Goal: Task Accomplishment & Management: Use online tool/utility

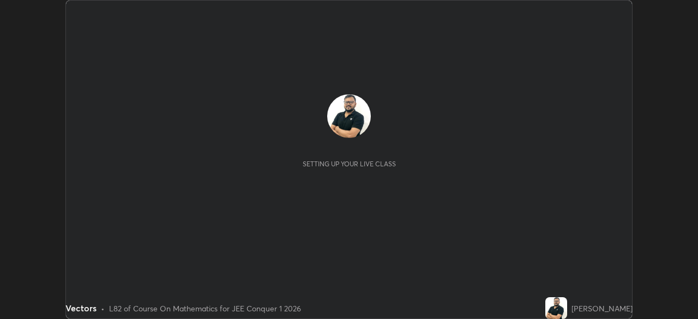
scroll to position [319, 698]
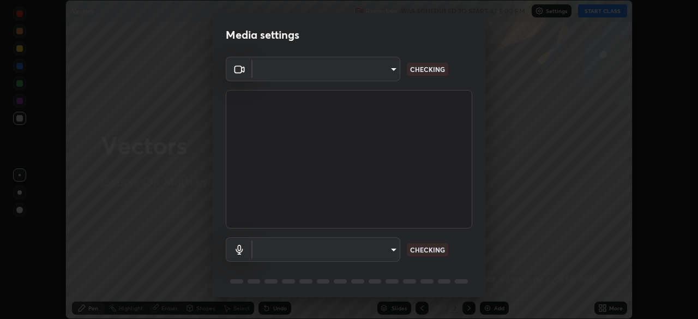
type input "d5d1096bb91751ddbc4e14a102c0e37309a205399cb77019be1f1076424a97fc"
type input "communications"
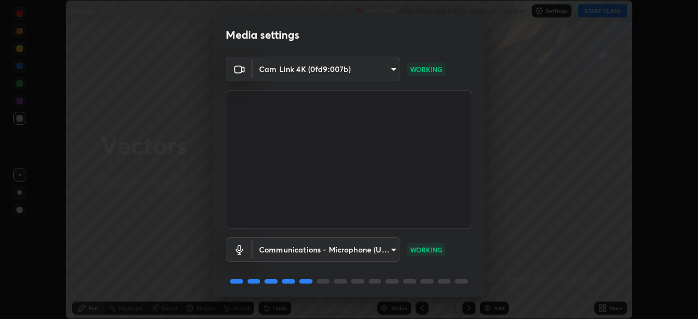
scroll to position [39, 0]
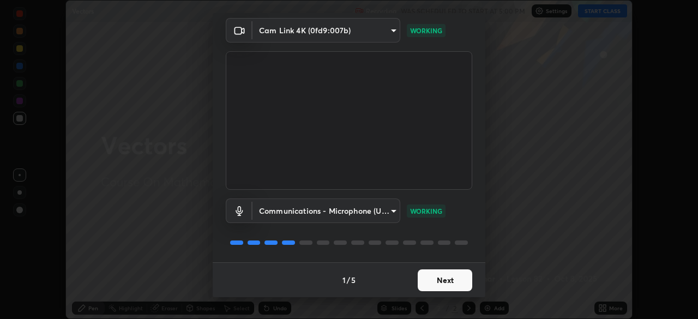
click at [446, 279] on button "Next" at bounding box center [445, 280] width 55 height 22
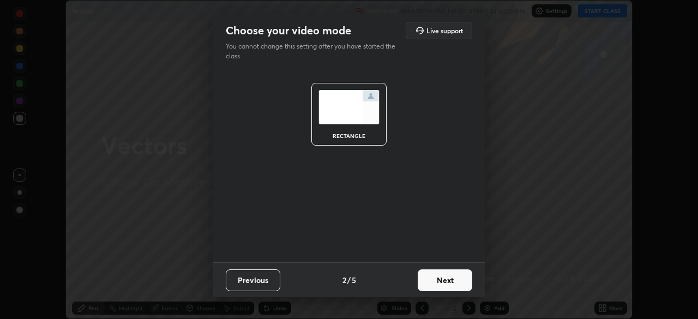
click at [445, 279] on button "Next" at bounding box center [445, 280] width 55 height 22
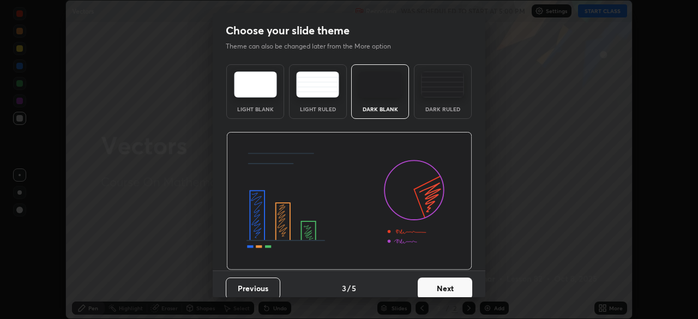
click at [443, 283] on button "Next" at bounding box center [445, 289] width 55 height 22
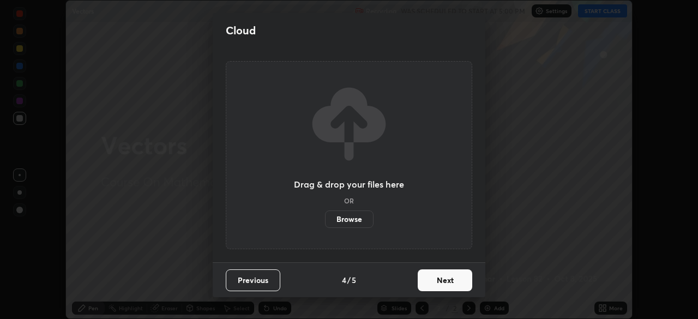
click at [447, 281] on button "Next" at bounding box center [445, 280] width 55 height 22
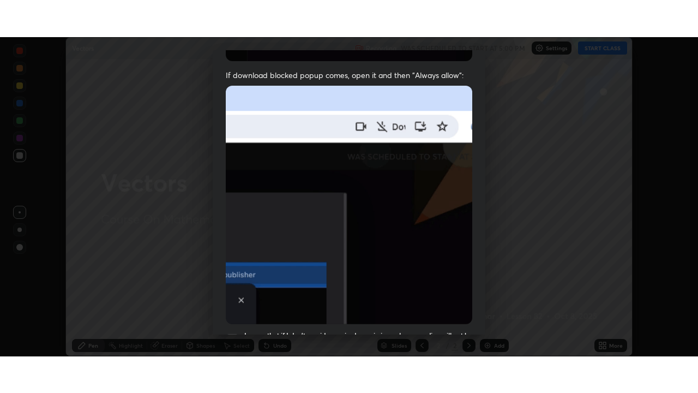
scroll to position [261, 0]
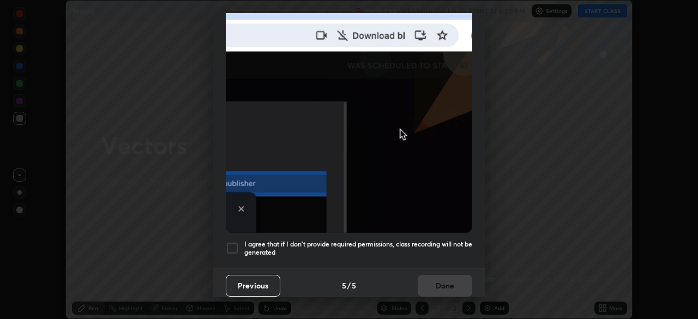
click at [233, 242] on div at bounding box center [232, 248] width 13 height 13
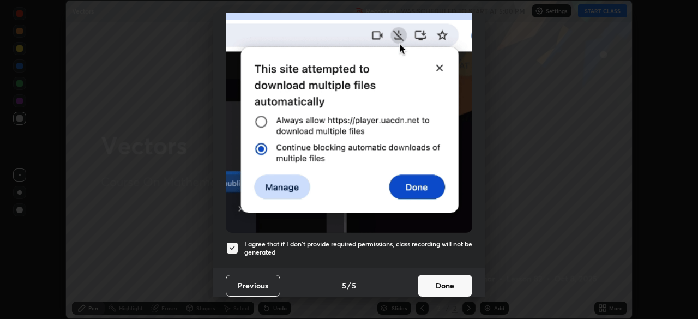
click at [434, 278] on button "Done" at bounding box center [445, 286] width 55 height 22
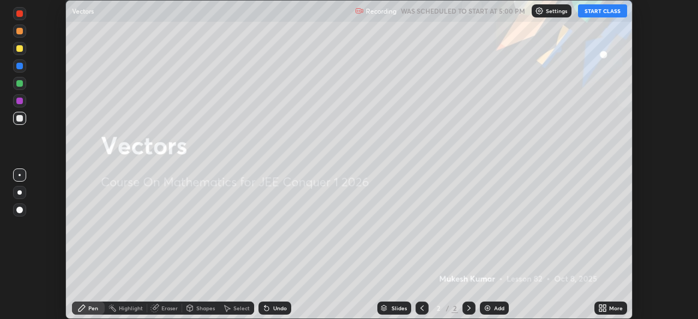
click at [603, 9] on button "START CLASS" at bounding box center [602, 10] width 49 height 13
click at [613, 309] on div "More" at bounding box center [616, 307] width 14 height 5
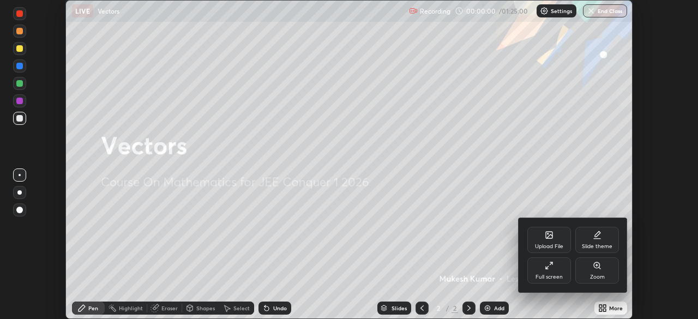
click at [549, 272] on div "Full screen" at bounding box center [549, 270] width 44 height 26
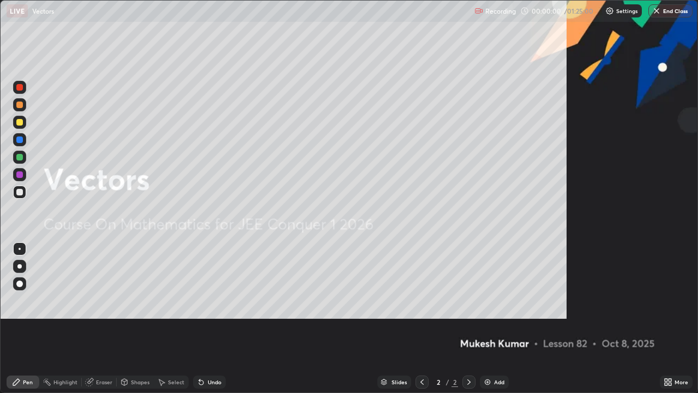
scroll to position [393, 698]
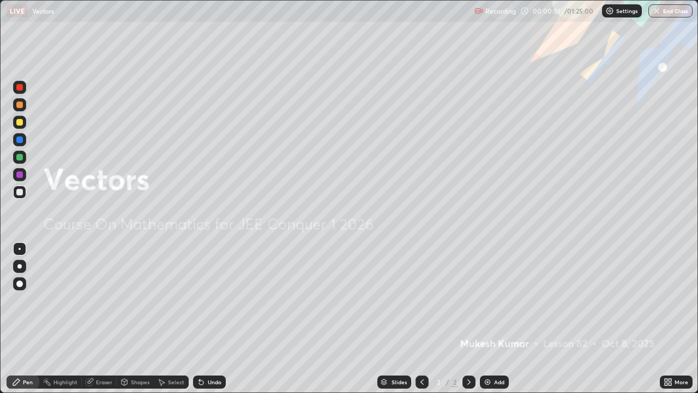
click at [491, 319] on img at bounding box center [487, 381] width 9 height 9
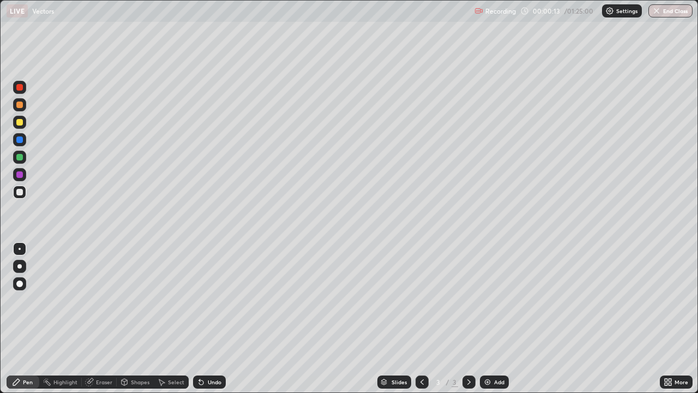
click at [21, 103] on div at bounding box center [19, 104] width 7 height 7
click at [19, 85] on div at bounding box center [19, 87] width 7 height 7
click at [175, 319] on div "Select" at bounding box center [176, 381] width 16 height 5
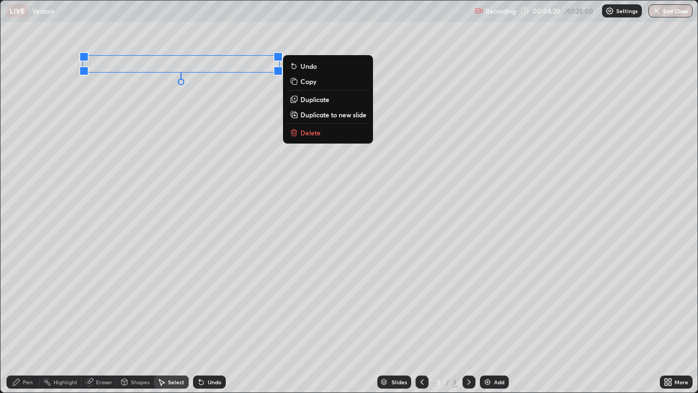
click at [308, 131] on p "Delete" at bounding box center [311, 132] width 20 height 9
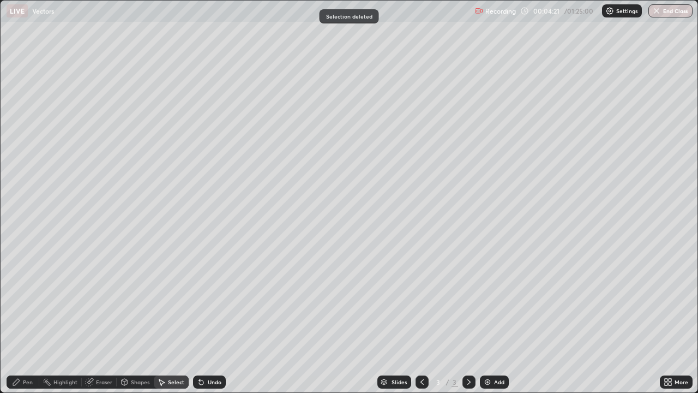
click at [28, 319] on div "Pen" at bounding box center [23, 381] width 33 height 13
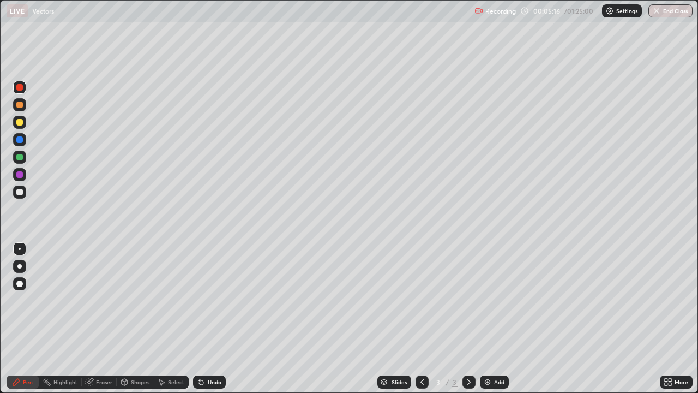
click at [205, 319] on div "Undo" at bounding box center [209, 381] width 33 height 13
click at [19, 158] on div at bounding box center [19, 157] width 7 height 7
click at [21, 193] on div at bounding box center [19, 192] width 7 height 7
click at [100, 319] on div "Eraser" at bounding box center [104, 381] width 16 height 5
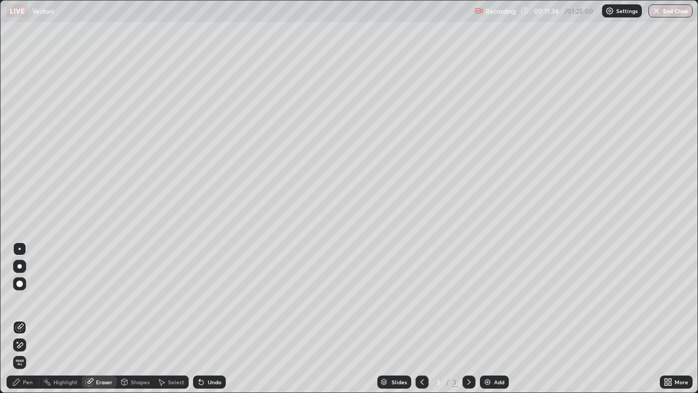
click at [29, 319] on div "Pen" at bounding box center [28, 381] width 10 height 5
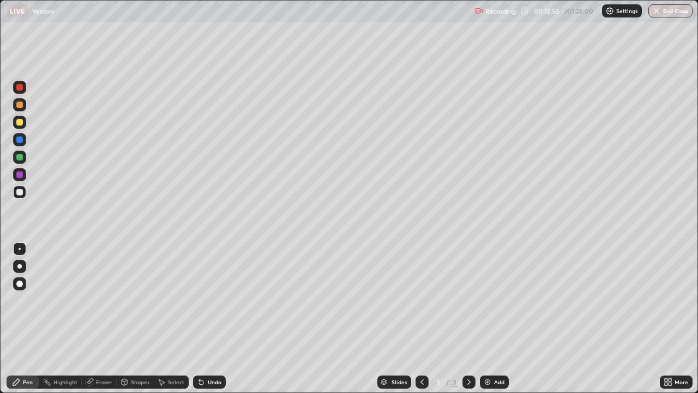
click at [495, 319] on div "Add" at bounding box center [499, 381] width 10 height 5
click at [425, 319] on icon at bounding box center [422, 381] width 9 height 9
click at [468, 319] on icon at bounding box center [469, 381] width 9 height 9
click at [416, 319] on div at bounding box center [422, 381] width 13 height 13
click at [466, 319] on icon at bounding box center [469, 381] width 9 height 9
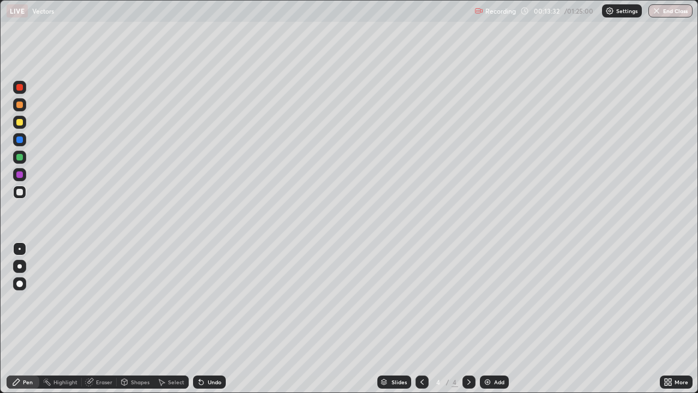
click at [421, 319] on icon at bounding box center [422, 381] width 9 height 9
click at [468, 319] on icon at bounding box center [469, 381] width 9 height 9
click at [208, 319] on div "Undo" at bounding box center [215, 381] width 14 height 5
click at [210, 319] on div "Undo" at bounding box center [215, 381] width 14 height 5
click at [19, 157] on div at bounding box center [19, 157] width 7 height 7
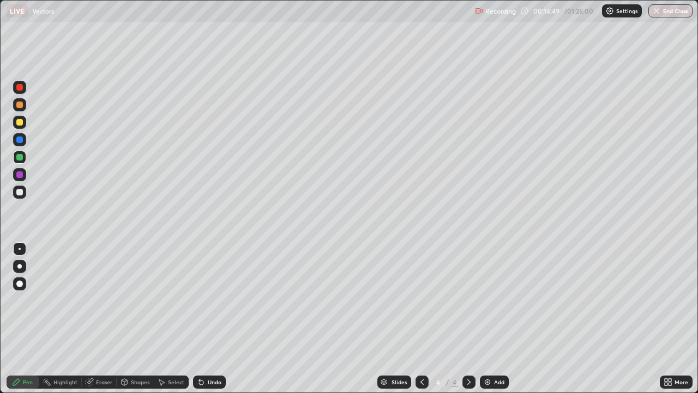
click at [420, 319] on icon at bounding box center [422, 381] width 9 height 9
click at [468, 319] on icon at bounding box center [468, 381] width 3 height 5
click at [201, 319] on icon at bounding box center [201, 381] width 9 height 9
click at [421, 319] on icon at bounding box center [422, 381] width 9 height 9
click at [467, 319] on icon at bounding box center [468, 381] width 3 height 5
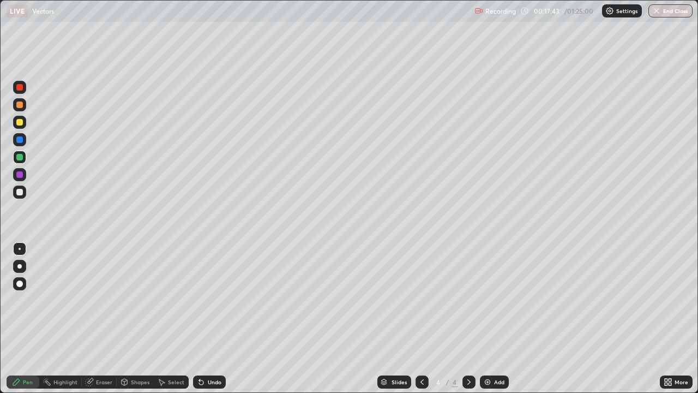
click at [23, 123] on div at bounding box center [19, 122] width 13 height 13
click at [423, 319] on icon at bounding box center [422, 381] width 9 height 9
click at [468, 319] on icon at bounding box center [469, 381] width 9 height 9
click at [492, 319] on div "Add" at bounding box center [494, 381] width 29 height 13
click at [21, 156] on div at bounding box center [19, 157] width 7 height 7
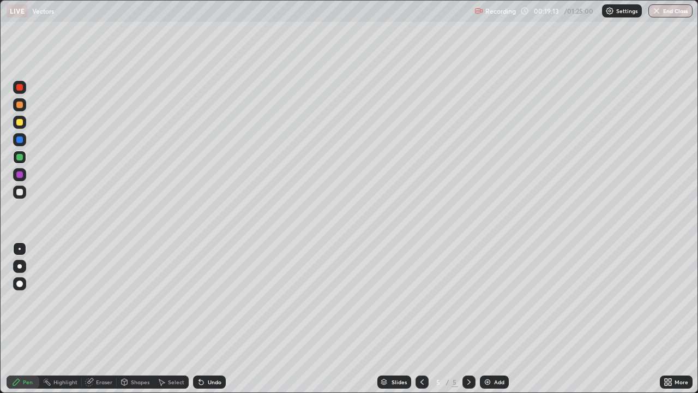
click at [99, 319] on div "Eraser" at bounding box center [104, 381] width 16 height 5
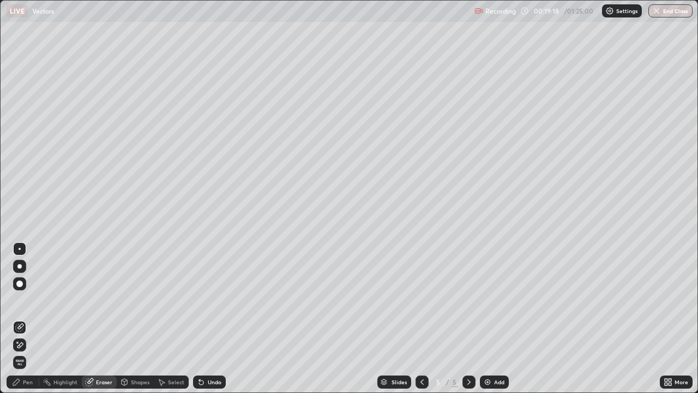
click at [29, 319] on div "Pen" at bounding box center [28, 381] width 10 height 5
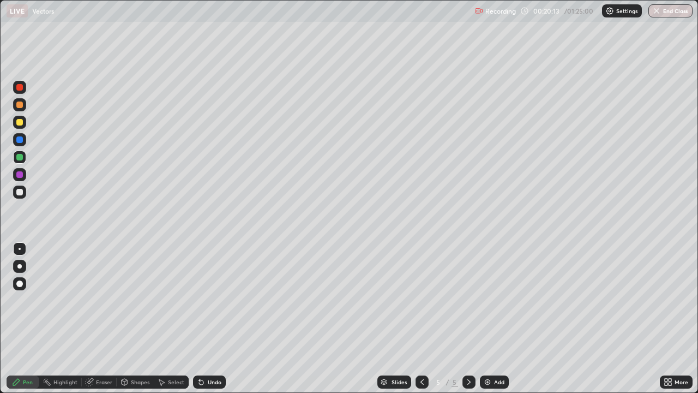
click at [172, 319] on div "Select" at bounding box center [176, 381] width 16 height 5
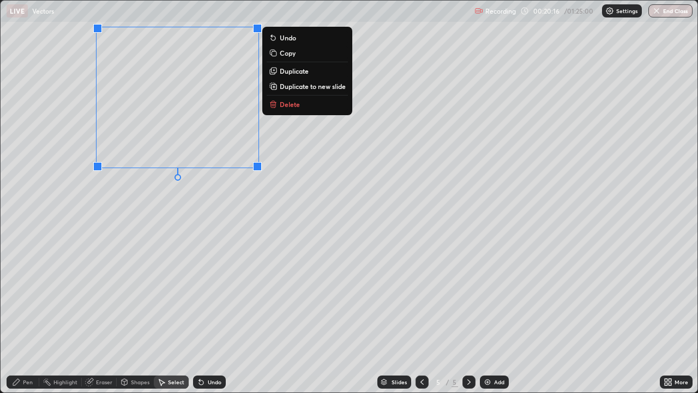
click at [291, 104] on p "Delete" at bounding box center [290, 104] width 20 height 9
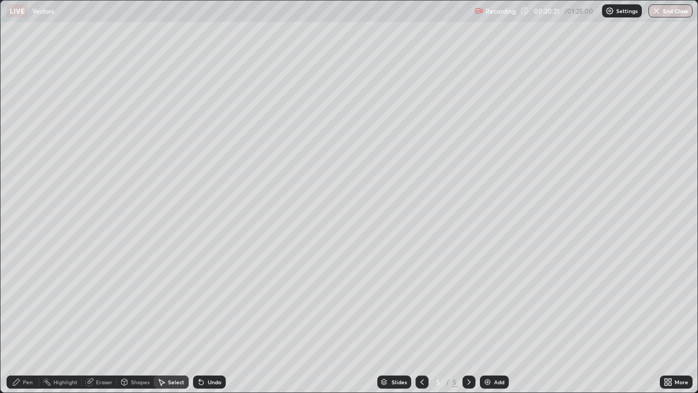
click at [23, 319] on div "Pen" at bounding box center [23, 381] width 33 height 13
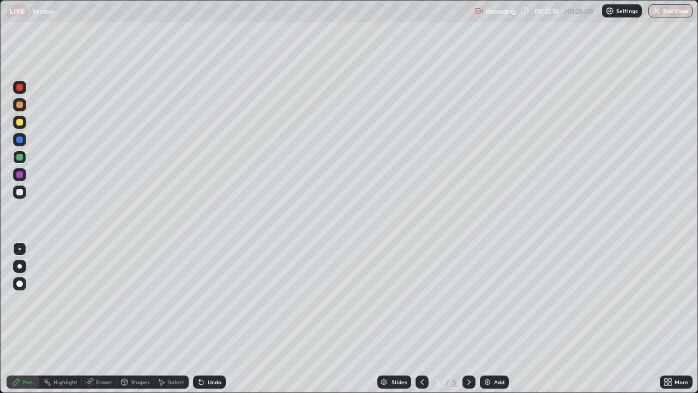
click at [205, 319] on div "Undo" at bounding box center [209, 381] width 33 height 13
click at [203, 319] on icon at bounding box center [201, 381] width 9 height 9
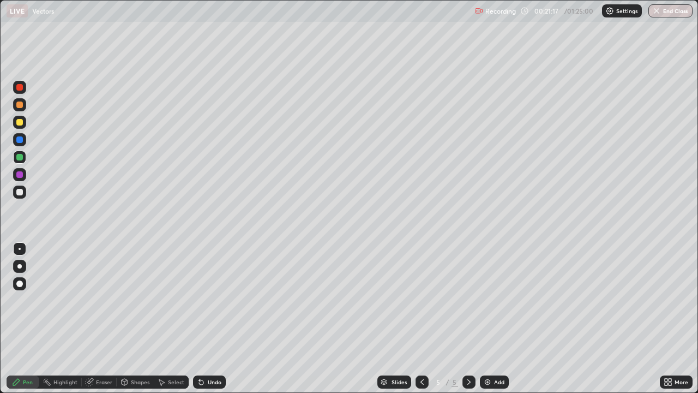
click at [203, 319] on icon at bounding box center [201, 381] width 9 height 9
click at [203, 319] on div "Undo" at bounding box center [209, 381] width 33 height 13
click at [200, 319] on div "Undo" at bounding box center [209, 381] width 33 height 13
click at [199, 319] on div "Undo" at bounding box center [209, 381] width 33 height 13
click at [200, 319] on icon at bounding box center [201, 381] width 9 height 9
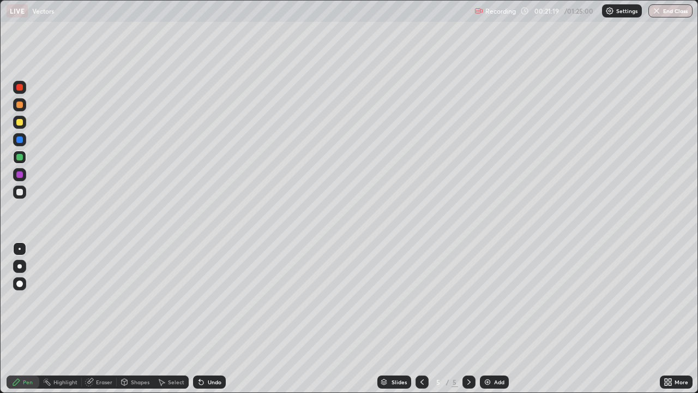
click at [203, 319] on icon at bounding box center [201, 381] width 9 height 9
click at [173, 319] on div "Select" at bounding box center [176, 381] width 16 height 5
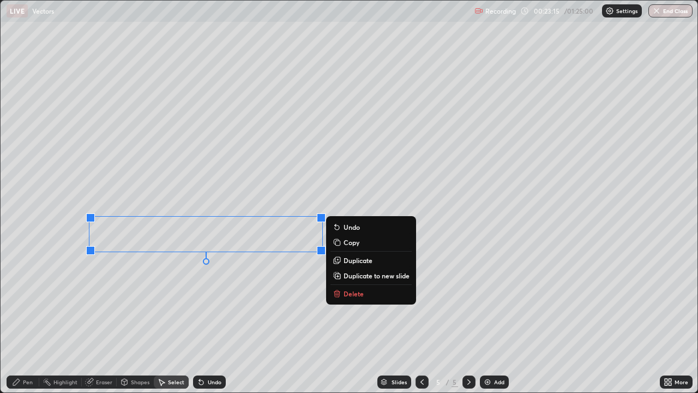
click at [351, 297] on p "Delete" at bounding box center [354, 293] width 20 height 9
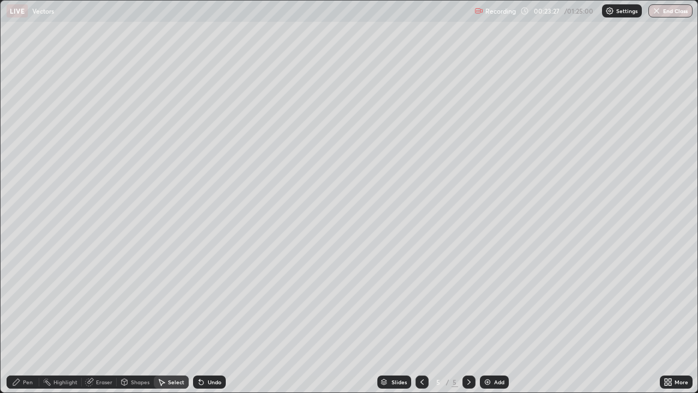
click at [421, 319] on icon at bounding box center [422, 381] width 3 height 5
click at [28, 319] on div "Pen" at bounding box center [28, 381] width 10 height 5
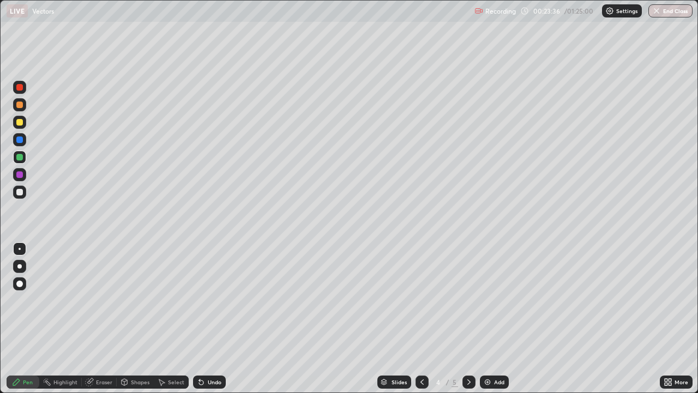
click at [468, 319] on icon at bounding box center [469, 381] width 9 height 9
click at [211, 319] on div "Undo" at bounding box center [215, 381] width 14 height 5
click at [23, 191] on div at bounding box center [19, 191] width 13 height 13
click at [22, 158] on div at bounding box center [19, 157] width 7 height 7
click at [99, 319] on div "Eraser" at bounding box center [104, 381] width 16 height 5
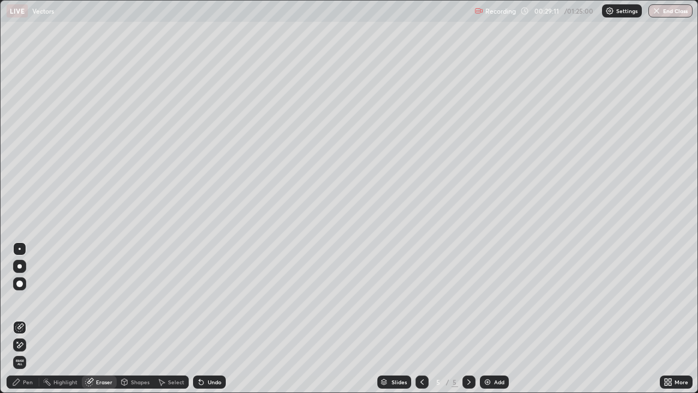
click at [31, 319] on div "Pen" at bounding box center [28, 381] width 10 height 5
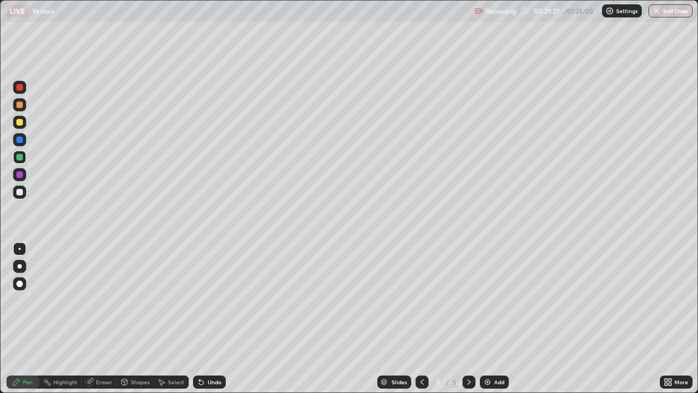
click at [106, 319] on div "Eraser" at bounding box center [104, 381] width 16 height 5
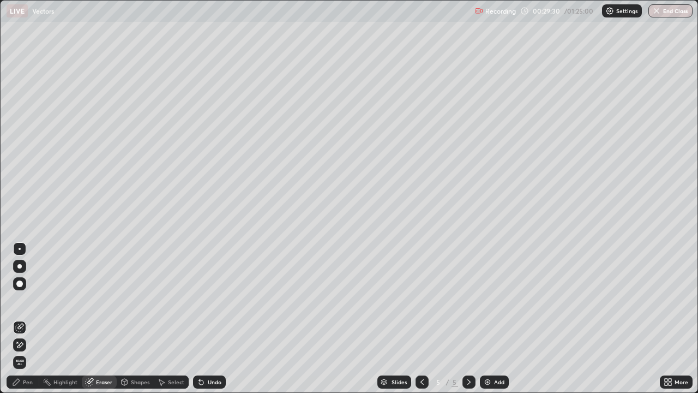
click at [32, 319] on div "Pen" at bounding box center [28, 381] width 10 height 5
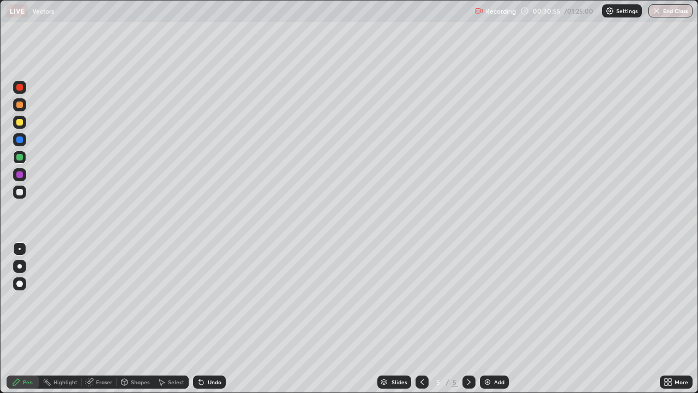
click at [208, 319] on div "Undo" at bounding box center [215, 381] width 14 height 5
click at [211, 319] on div "Undo" at bounding box center [209, 381] width 33 height 13
click at [217, 319] on div "Undo" at bounding box center [215, 381] width 14 height 5
click at [216, 319] on div "Undo" at bounding box center [215, 381] width 14 height 5
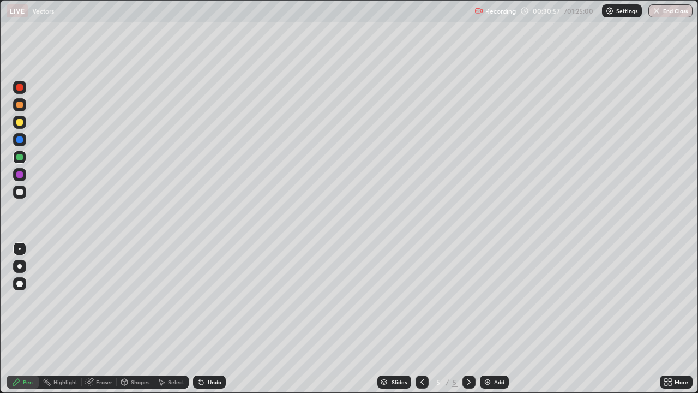
click at [217, 319] on div "Undo" at bounding box center [215, 381] width 14 height 5
click at [213, 319] on div "Undo" at bounding box center [215, 381] width 14 height 5
click at [211, 319] on div "Undo" at bounding box center [215, 381] width 14 height 5
click at [209, 319] on div "Undo" at bounding box center [215, 381] width 14 height 5
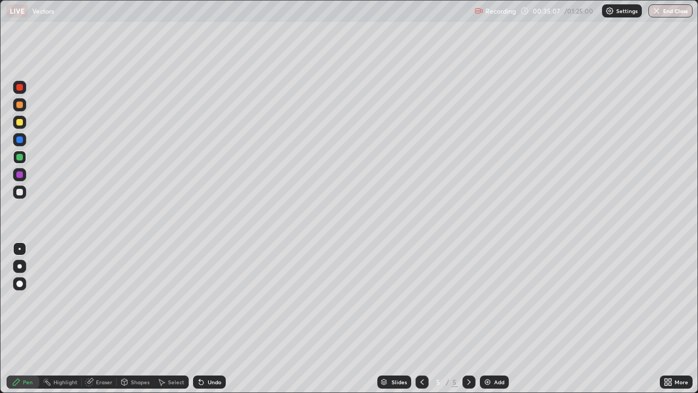
click at [208, 319] on div "Undo" at bounding box center [215, 381] width 14 height 5
click at [205, 319] on div "Undo" at bounding box center [209, 381] width 33 height 13
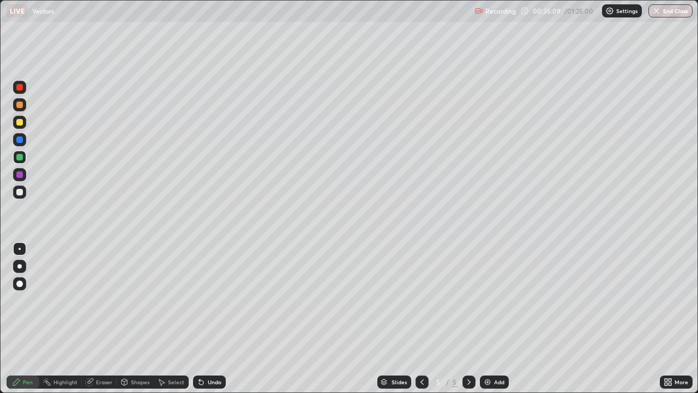
click at [205, 319] on div "Undo" at bounding box center [209, 381] width 33 height 13
click at [203, 319] on icon at bounding box center [201, 381] width 9 height 9
click at [211, 319] on div "Undo" at bounding box center [215, 381] width 14 height 5
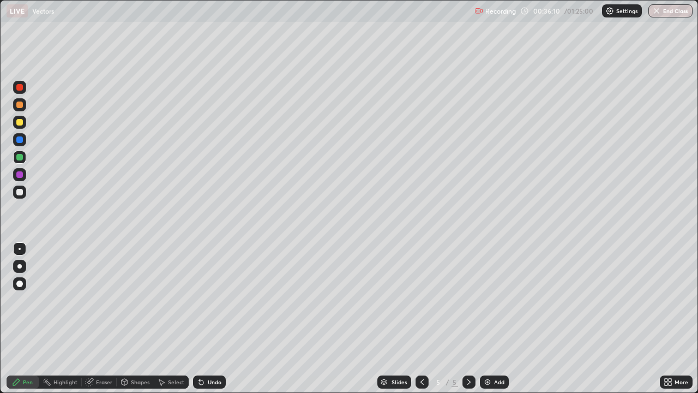
click at [217, 319] on div "Undo" at bounding box center [215, 381] width 14 height 5
click at [497, 319] on div "Add" at bounding box center [499, 381] width 10 height 5
click at [215, 319] on div "Undo" at bounding box center [215, 381] width 14 height 5
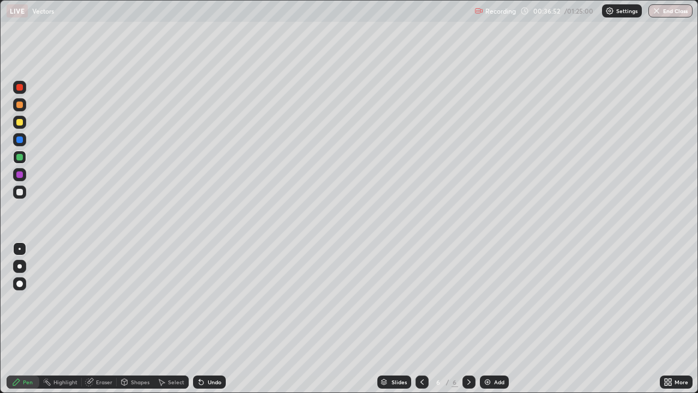
click at [211, 319] on div "Undo" at bounding box center [215, 381] width 14 height 5
click at [215, 319] on div "Undo" at bounding box center [215, 381] width 14 height 5
click at [216, 319] on div "Undo" at bounding box center [215, 381] width 14 height 5
click at [209, 319] on div "Undo" at bounding box center [215, 381] width 14 height 5
click at [422, 319] on icon at bounding box center [422, 381] width 9 height 9
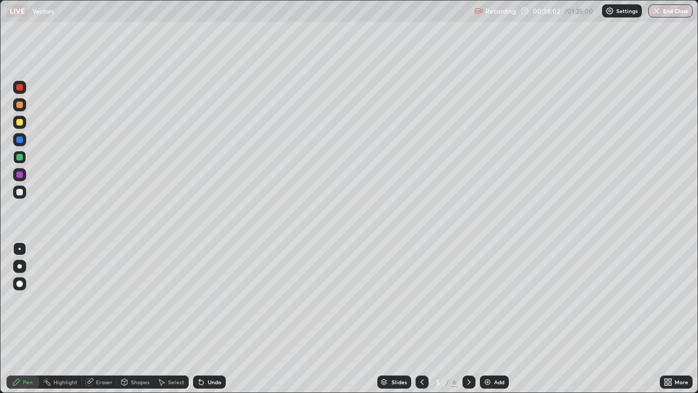
click at [468, 319] on icon at bounding box center [469, 381] width 9 height 9
click at [422, 319] on icon at bounding box center [422, 381] width 9 height 9
click at [469, 319] on icon at bounding box center [469, 381] width 9 height 9
click at [423, 319] on icon at bounding box center [422, 381] width 9 height 9
click at [467, 319] on icon at bounding box center [469, 381] width 9 height 9
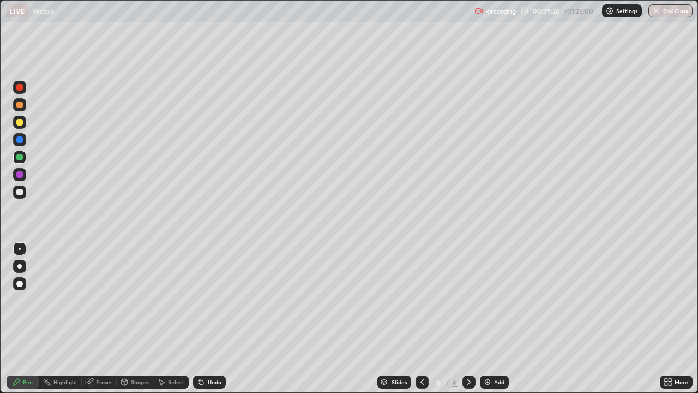
click at [421, 319] on icon at bounding box center [422, 381] width 9 height 9
click at [20, 193] on div at bounding box center [19, 192] width 7 height 7
click at [470, 319] on icon at bounding box center [469, 381] width 9 height 9
click at [424, 319] on icon at bounding box center [422, 381] width 9 height 9
click at [467, 319] on icon at bounding box center [469, 381] width 9 height 9
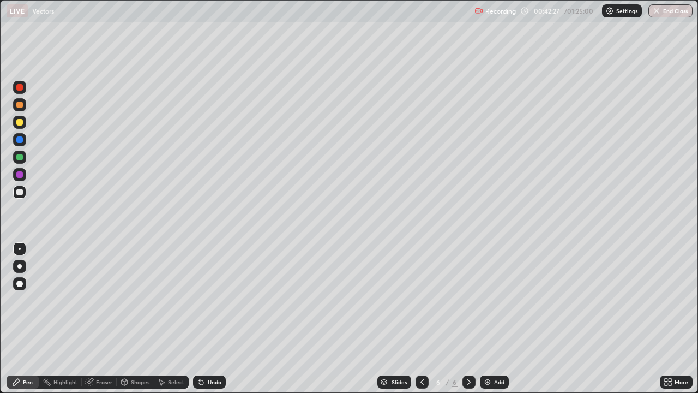
click at [491, 319] on div "Add" at bounding box center [494, 381] width 29 height 13
click at [21, 83] on div at bounding box center [19, 87] width 13 height 13
click at [22, 193] on div at bounding box center [19, 192] width 7 height 7
click at [20, 158] on div at bounding box center [19, 157] width 7 height 7
click at [101, 319] on div "Eraser" at bounding box center [104, 381] width 16 height 5
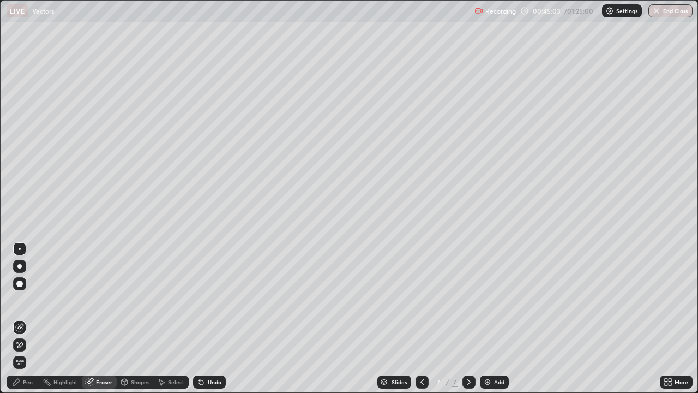
click at [26, 319] on div "Pen" at bounding box center [28, 381] width 10 height 5
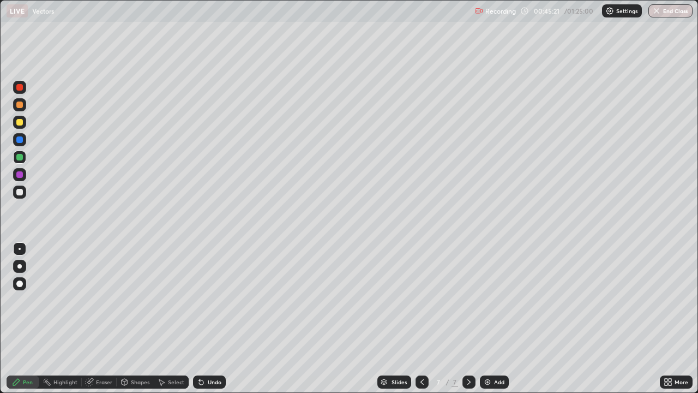
click at [219, 319] on div "Undo" at bounding box center [215, 381] width 14 height 5
click at [211, 319] on div "Undo" at bounding box center [215, 381] width 14 height 5
click at [99, 319] on div "Eraser" at bounding box center [104, 381] width 16 height 5
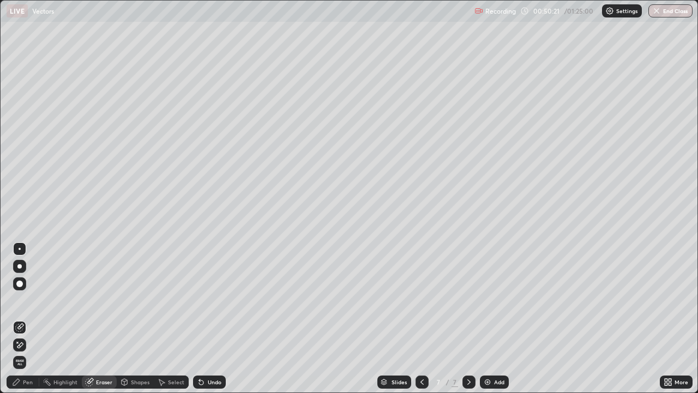
click at [100, 319] on div "Eraser" at bounding box center [104, 381] width 16 height 5
click at [28, 319] on div "Pen" at bounding box center [28, 381] width 10 height 5
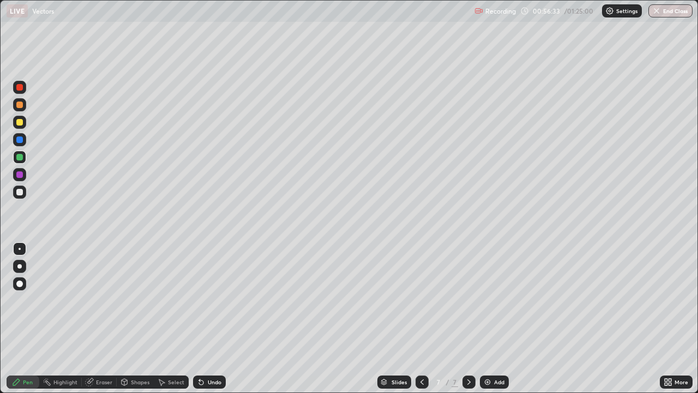
click at [111, 319] on div "Eraser" at bounding box center [104, 381] width 16 height 5
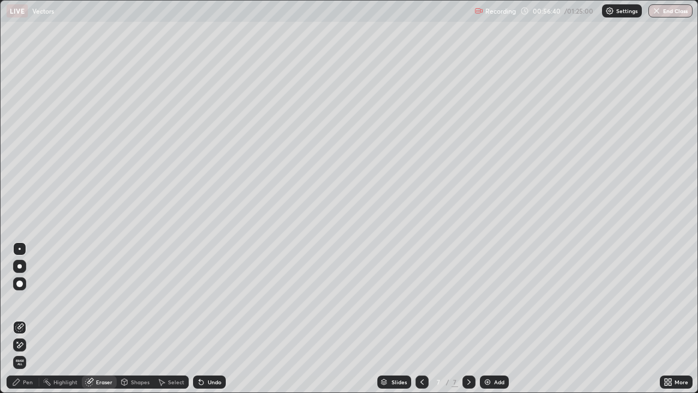
click at [28, 319] on div "Pen" at bounding box center [28, 381] width 10 height 5
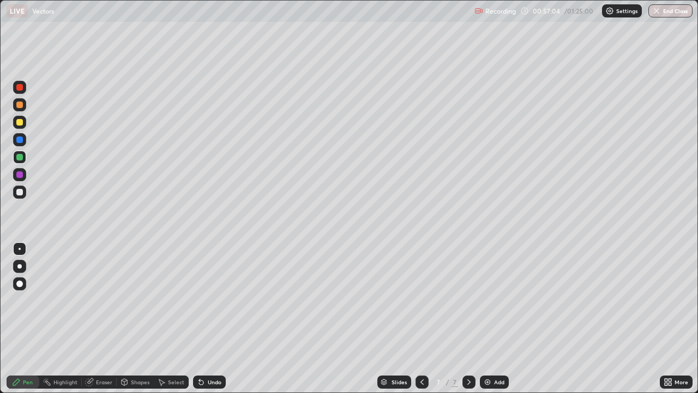
click at [104, 319] on div "Eraser" at bounding box center [104, 381] width 16 height 5
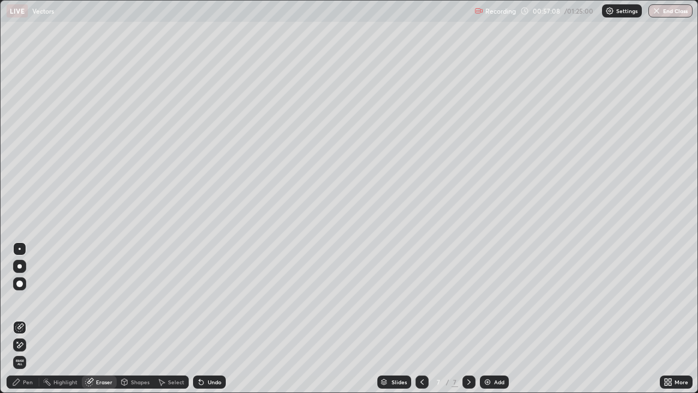
click at [34, 319] on div "Pen" at bounding box center [23, 381] width 33 height 13
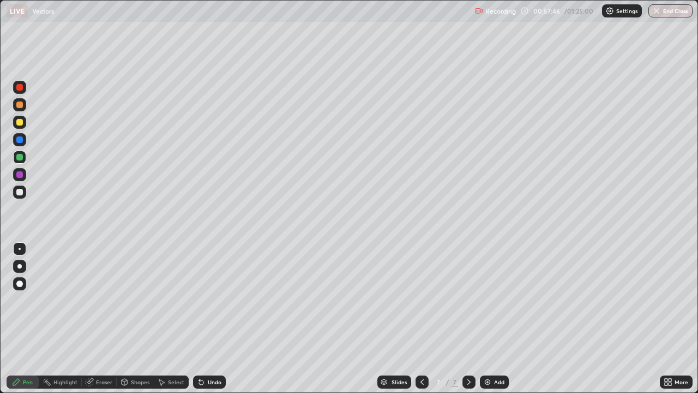
click at [100, 319] on div "Eraser" at bounding box center [104, 381] width 16 height 5
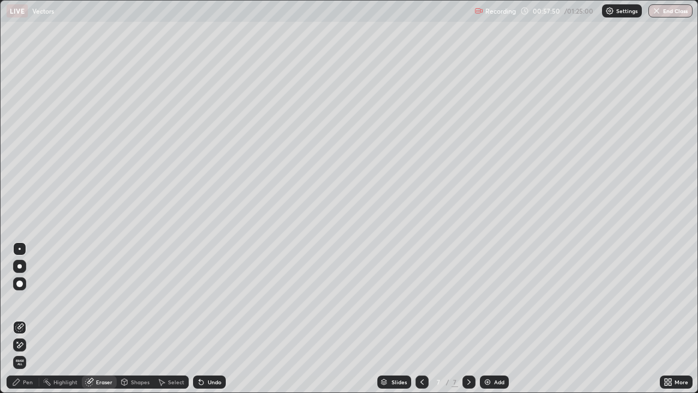
click at [25, 319] on div "Pen" at bounding box center [28, 381] width 10 height 5
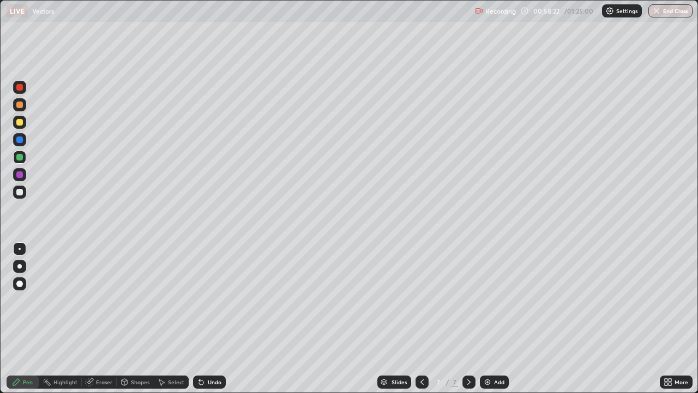
click at [103, 319] on div "Eraser" at bounding box center [104, 381] width 16 height 5
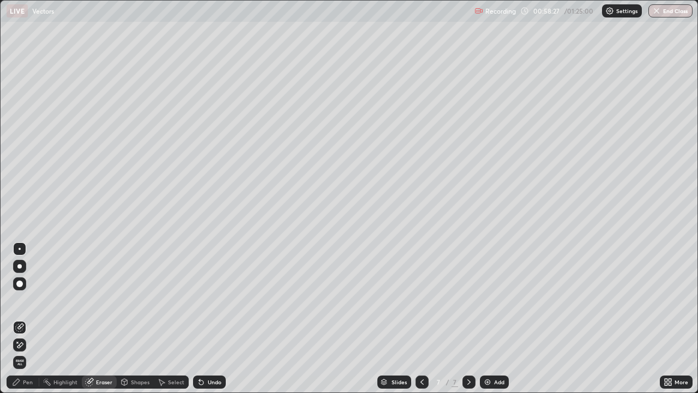
click at [28, 319] on div "Pen" at bounding box center [28, 381] width 10 height 5
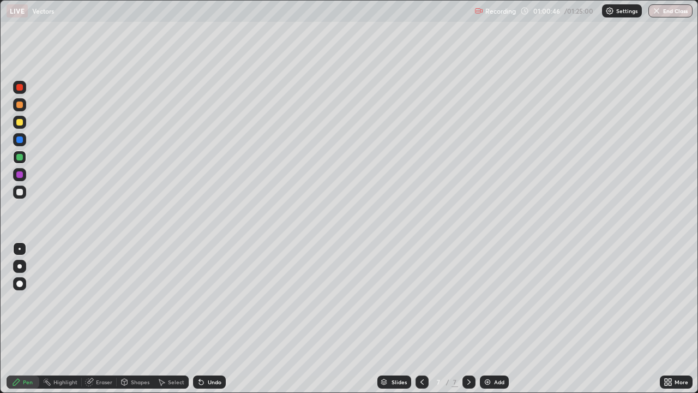
click at [104, 319] on div "Eraser" at bounding box center [104, 381] width 16 height 5
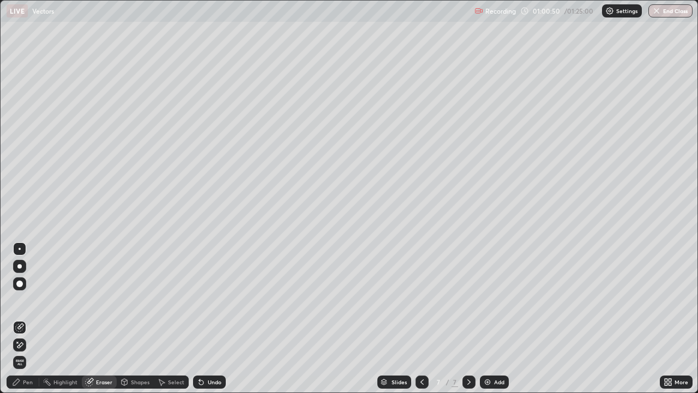
click at [26, 319] on div "Pen" at bounding box center [28, 381] width 10 height 5
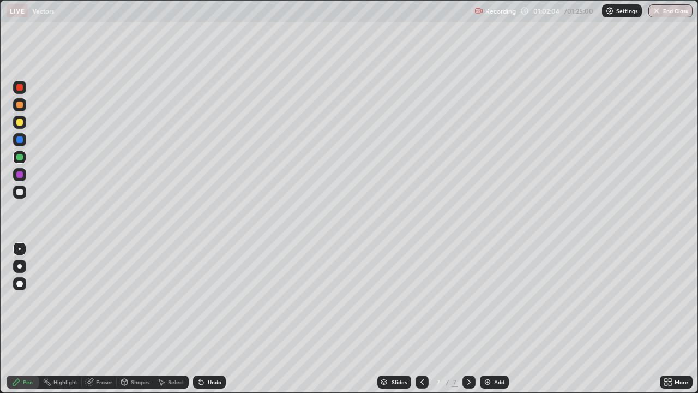
click at [100, 319] on div "Eraser" at bounding box center [104, 381] width 16 height 5
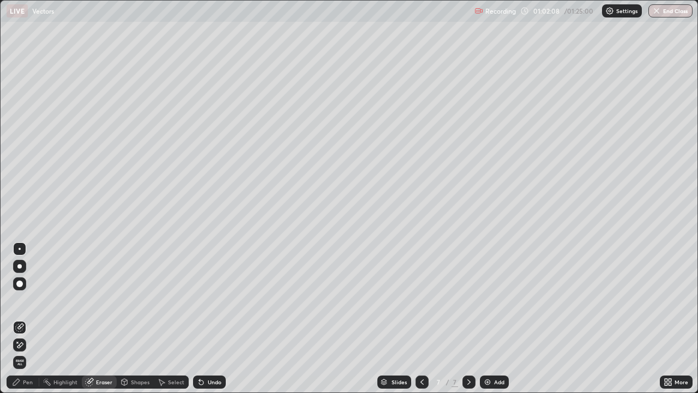
click at [28, 319] on div "Pen" at bounding box center [28, 381] width 10 height 5
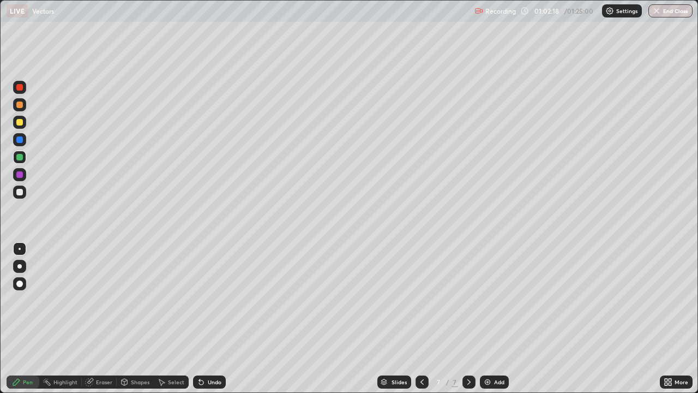
click at [211, 319] on div "Undo" at bounding box center [215, 381] width 14 height 5
click at [210, 319] on div "Undo" at bounding box center [209, 381] width 33 height 13
click at [214, 319] on div "Undo" at bounding box center [207, 382] width 37 height 22
click at [212, 319] on div "Undo" at bounding box center [215, 381] width 14 height 5
click at [208, 319] on div "Undo" at bounding box center [215, 381] width 14 height 5
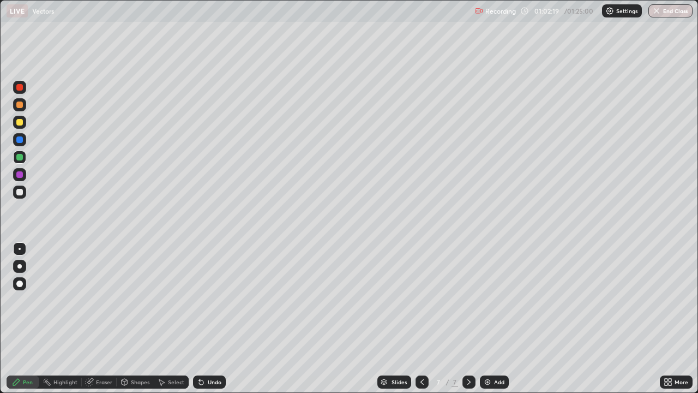
click at [208, 319] on div "Undo" at bounding box center [215, 381] width 14 height 5
click at [107, 319] on div "Eraser" at bounding box center [104, 381] width 16 height 5
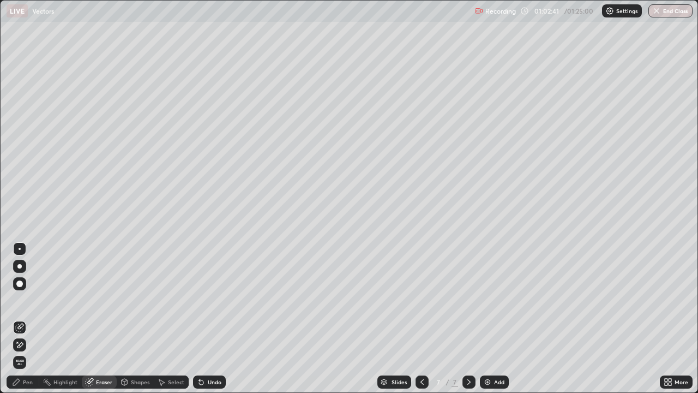
click at [27, 319] on div "Pen" at bounding box center [28, 381] width 10 height 5
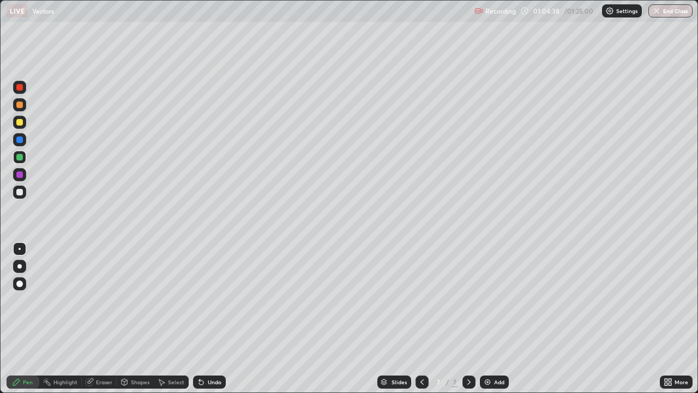
click at [104, 319] on div "Eraser" at bounding box center [104, 381] width 16 height 5
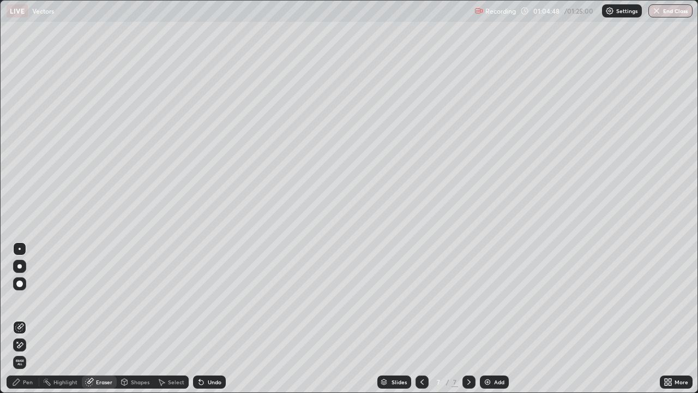
click at [23, 319] on div "Pen" at bounding box center [28, 381] width 10 height 5
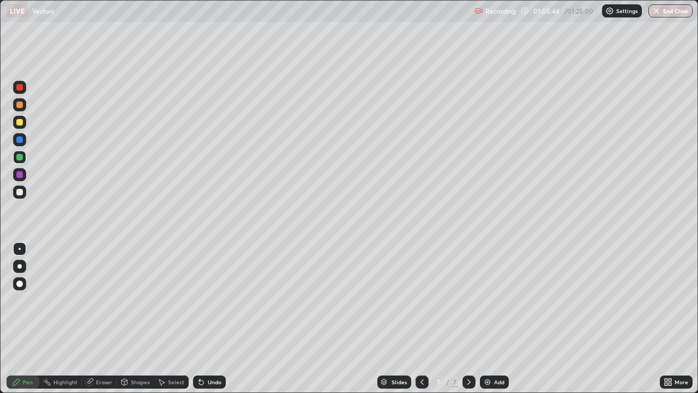
click at [107, 319] on div "Eraser" at bounding box center [104, 381] width 16 height 5
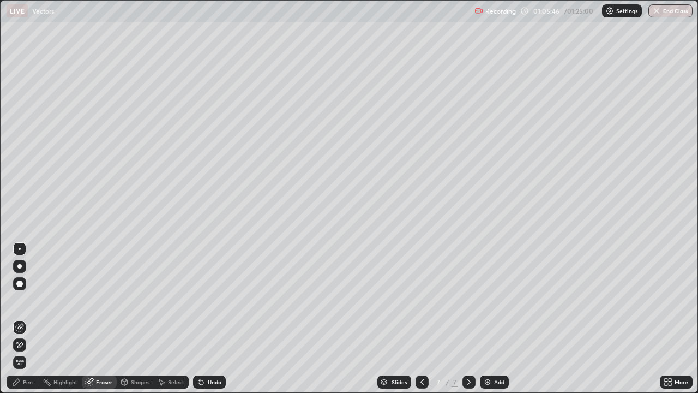
click at [28, 319] on div "Pen" at bounding box center [28, 381] width 10 height 5
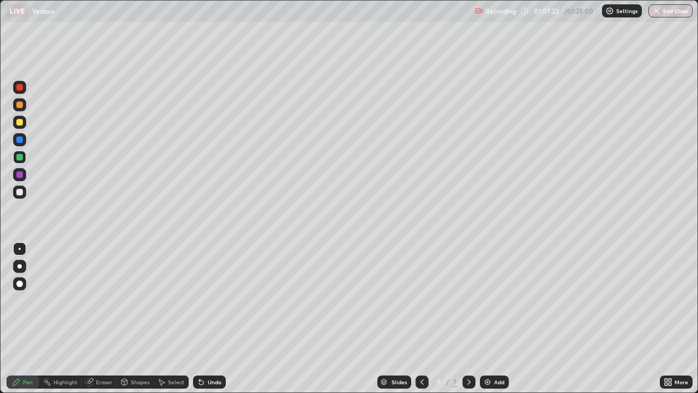
click at [103, 319] on div "Eraser" at bounding box center [104, 381] width 16 height 5
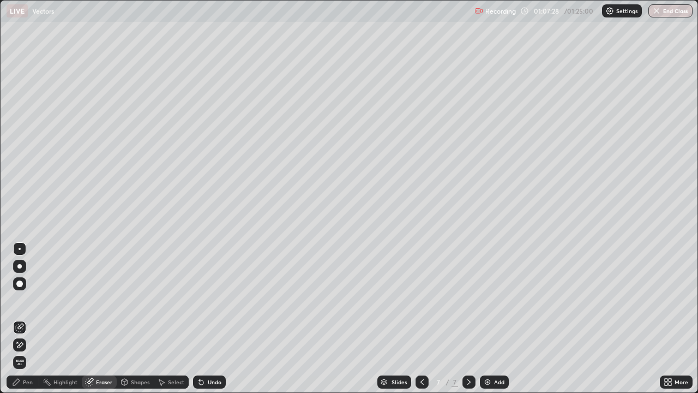
click at [27, 319] on div "Pen" at bounding box center [28, 381] width 10 height 5
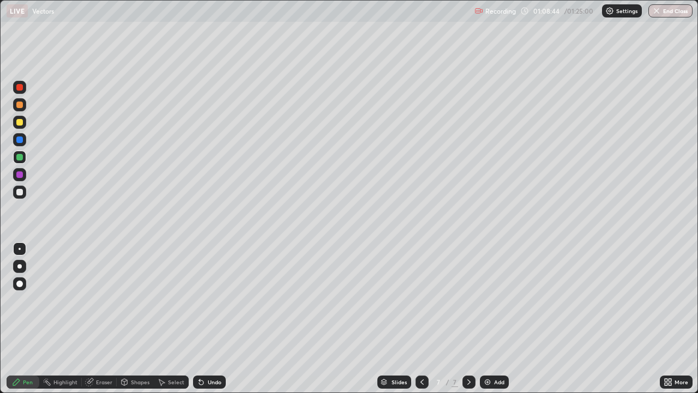
click at [468, 319] on icon at bounding box center [469, 381] width 9 height 9
click at [493, 319] on div "Add" at bounding box center [494, 381] width 29 height 13
click at [209, 319] on div "Undo" at bounding box center [215, 381] width 14 height 5
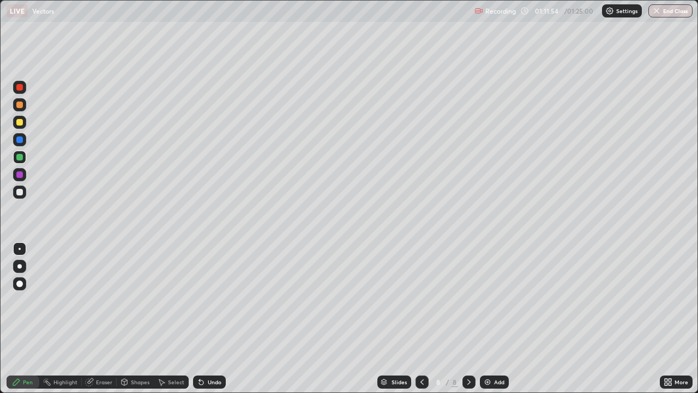
click at [211, 319] on div "Undo" at bounding box center [215, 381] width 14 height 5
click at [208, 319] on div "Undo" at bounding box center [215, 381] width 14 height 5
click at [22, 189] on div at bounding box center [19, 192] width 7 height 7
click at [493, 319] on div "Add" at bounding box center [494, 381] width 29 height 13
click at [20, 86] on div at bounding box center [19, 87] width 7 height 7
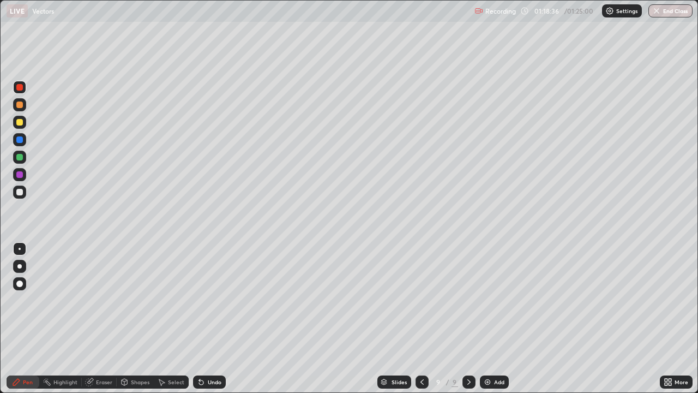
click at [22, 191] on div at bounding box center [19, 192] width 7 height 7
click at [211, 319] on div "Undo" at bounding box center [215, 381] width 14 height 5
click at [672, 14] on button "End Class" at bounding box center [671, 10] width 43 height 13
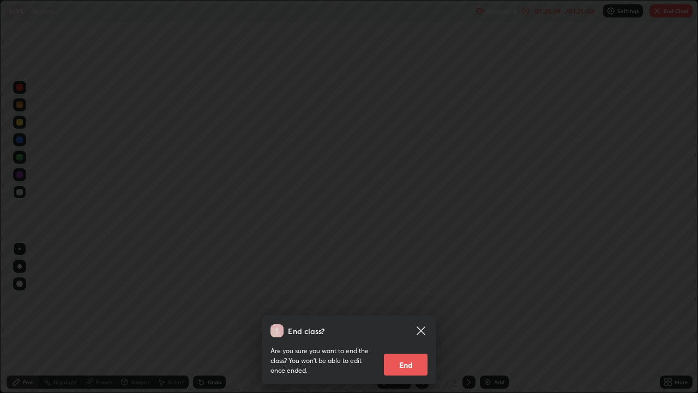
click at [413, 319] on button "End" at bounding box center [406, 364] width 44 height 22
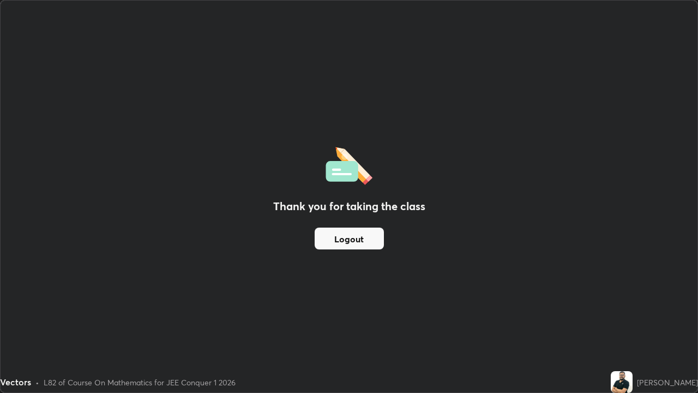
click at [355, 241] on button "Logout" at bounding box center [349, 238] width 69 height 22
